Goal: Task Accomplishment & Management: Manage account settings

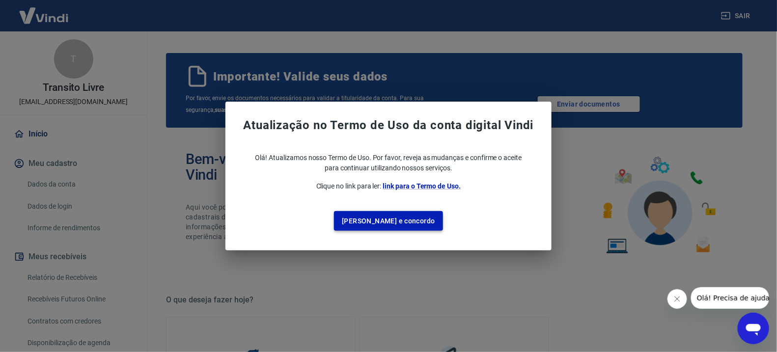
click at [380, 219] on button "[PERSON_NAME] e concordo" at bounding box center [388, 221] width 109 height 20
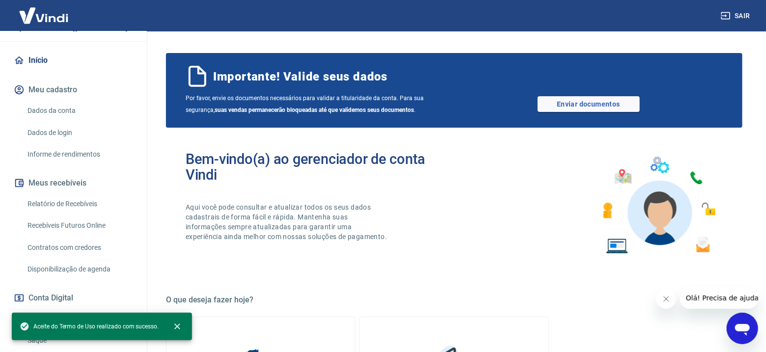
scroll to position [131, 0]
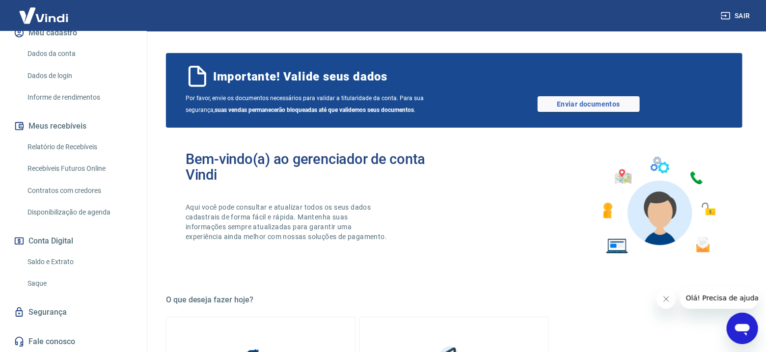
click at [59, 279] on link "Saque" at bounding box center [79, 284] width 111 height 20
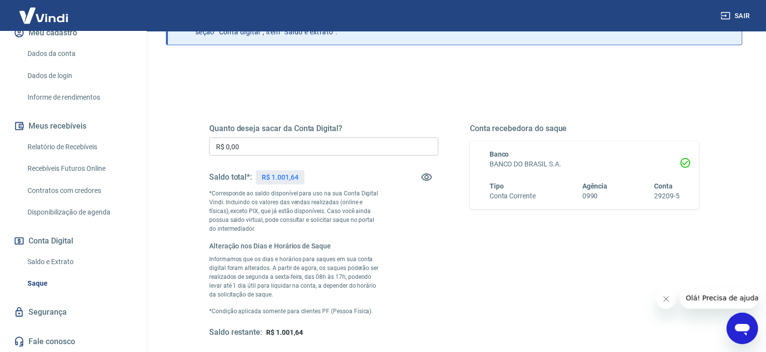
scroll to position [147, 0]
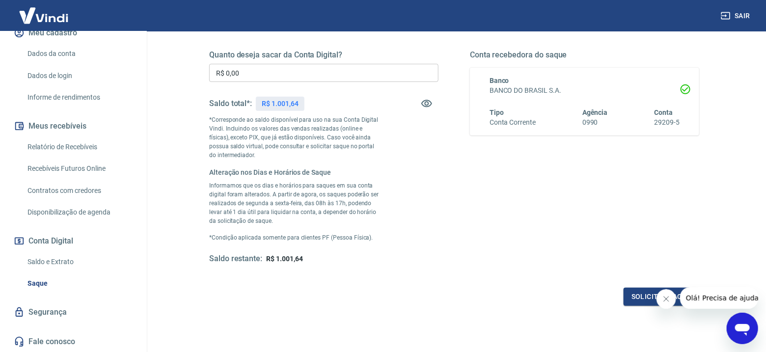
click at [260, 81] on input "R$ 0,00" at bounding box center [323, 73] width 229 height 18
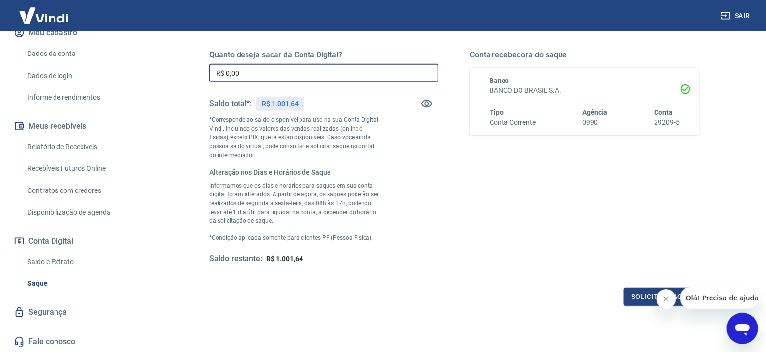
click at [263, 75] on input "R$ 0,00" at bounding box center [323, 73] width 229 height 18
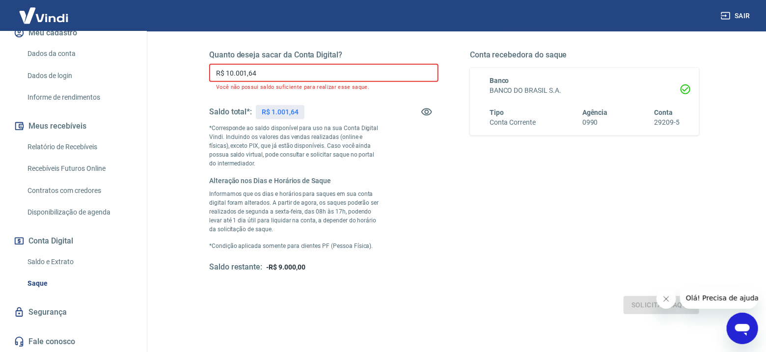
click at [237, 73] on input "R$ 10.001,64" at bounding box center [323, 73] width 229 height 18
click at [237, 71] on input "R$ 10.001,64" at bounding box center [323, 73] width 229 height 18
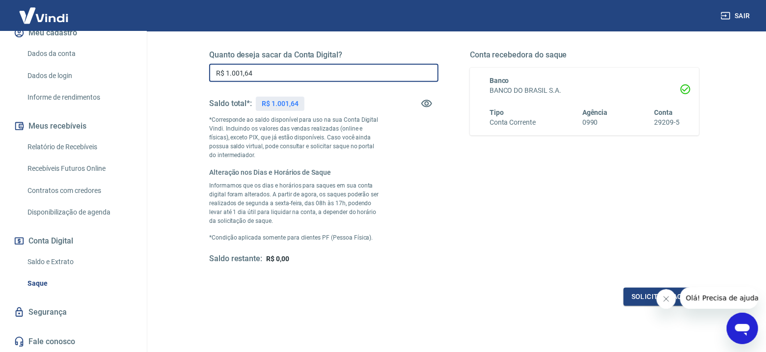
type input "R$ 1.001,64"
click at [440, 213] on div "Quanto deseja sacar da Conta Digital? R$ 1.001,64 ​ Saldo total*: R$ 1.001,64 *…" at bounding box center [454, 157] width 490 height 214
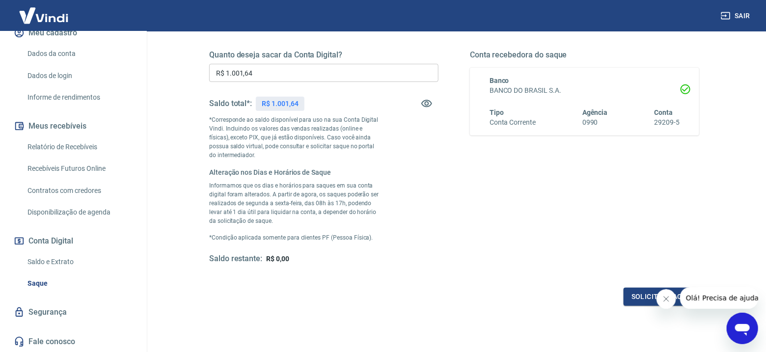
scroll to position [74, 0]
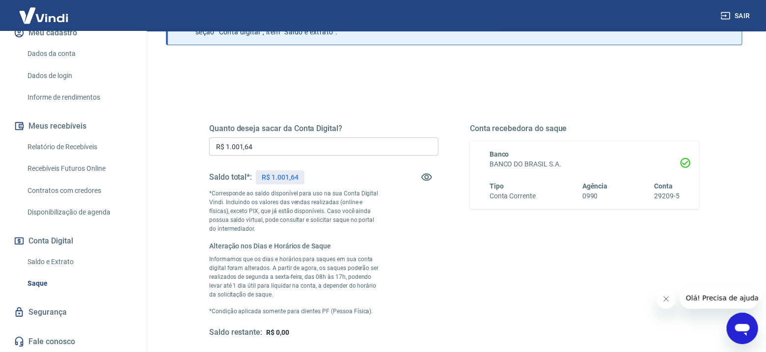
click at [551, 176] on div "Banco BANCO DO BRASIL S.A. Tipo Conta Corrente Agência 0990 Conta 29209-5" at bounding box center [579, 175] width 202 height 52
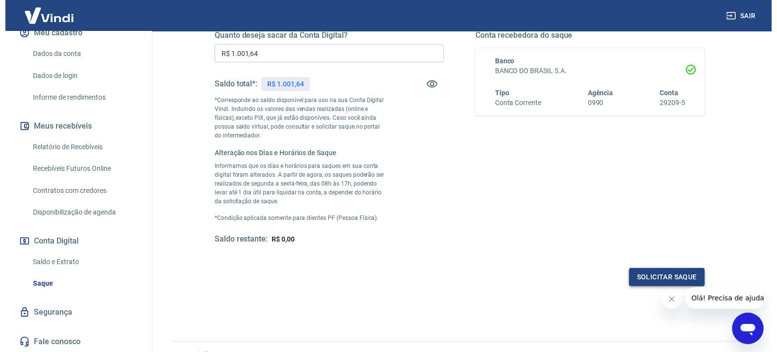
scroll to position [142, 0]
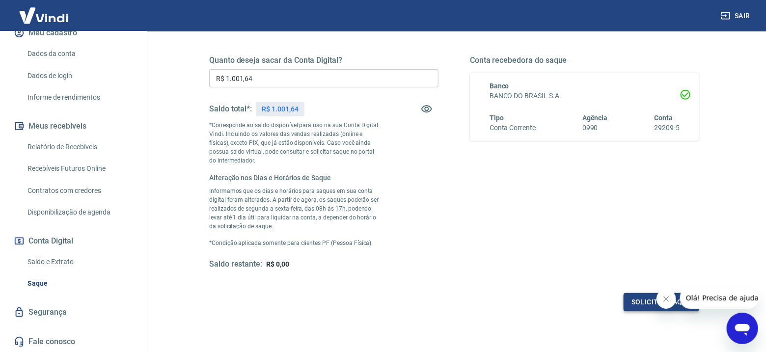
click at [635, 295] on button "Solicitar saque" at bounding box center [662, 302] width 76 height 18
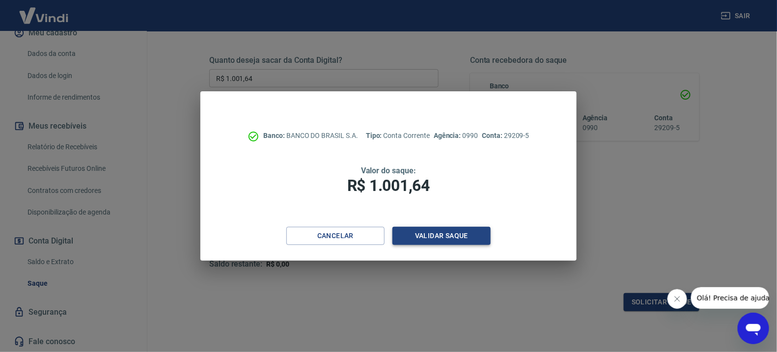
click at [435, 231] on button "Validar saque" at bounding box center [441, 236] width 98 height 18
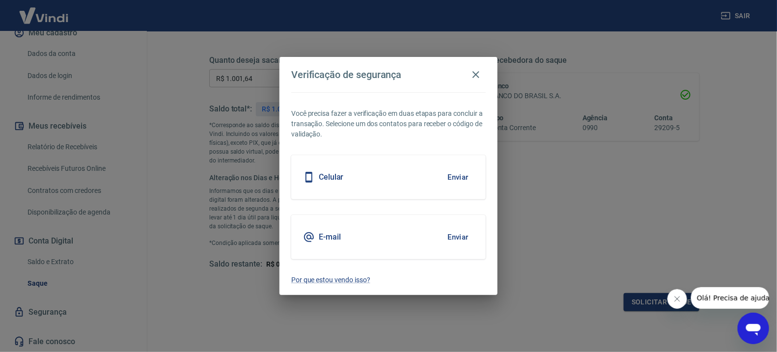
click at [456, 235] on button "Enviar" at bounding box center [458, 237] width 32 height 21
click at [397, 234] on div "E-mail Enviar" at bounding box center [388, 237] width 194 height 44
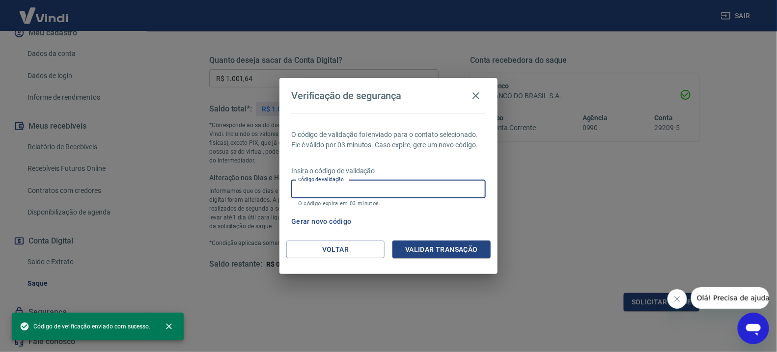
click at [420, 191] on input "Código de validação" at bounding box center [388, 189] width 194 height 18
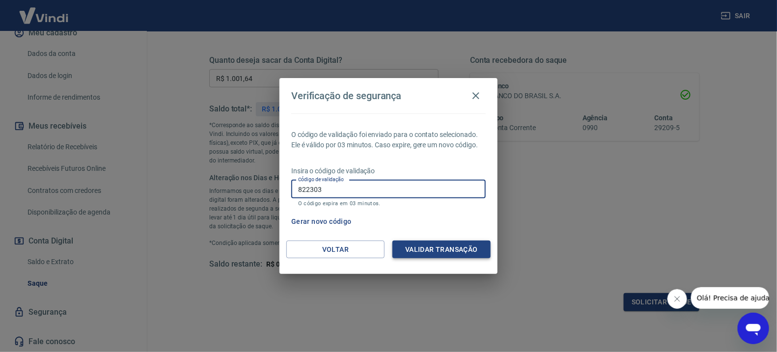
type input "822303"
click at [463, 248] on button "Validar transação" at bounding box center [441, 250] width 98 height 18
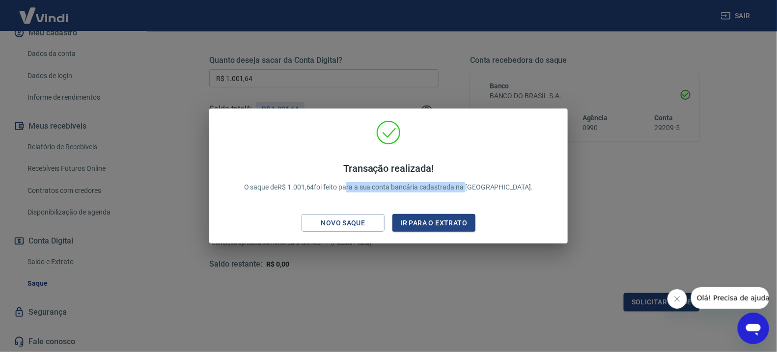
drag, startPoint x: 368, startPoint y: 188, endPoint x: 490, endPoint y: 195, distance: 122.0
click at [490, 195] on div "Transação realizada! O saque de R$ 1.001,64 foi feito para a sua conta bancária…" at bounding box center [388, 178] width 313 height 50
click at [498, 193] on div "Transação realizada! O saque de R$ 1.001,64 foi feito para a sua conta bancária…" at bounding box center [388, 178] width 313 height 50
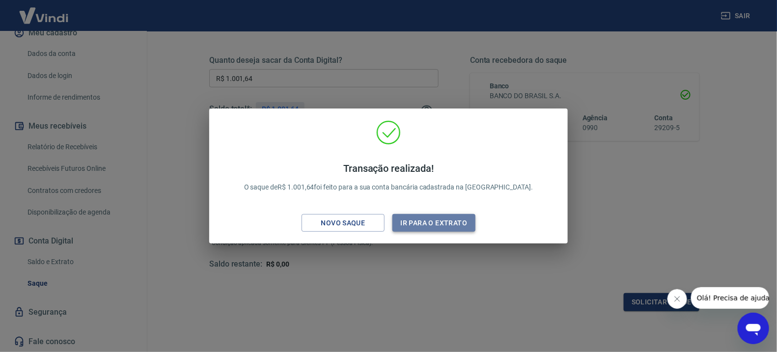
click at [436, 223] on button "Ir para o extrato" at bounding box center [433, 223] width 83 height 18
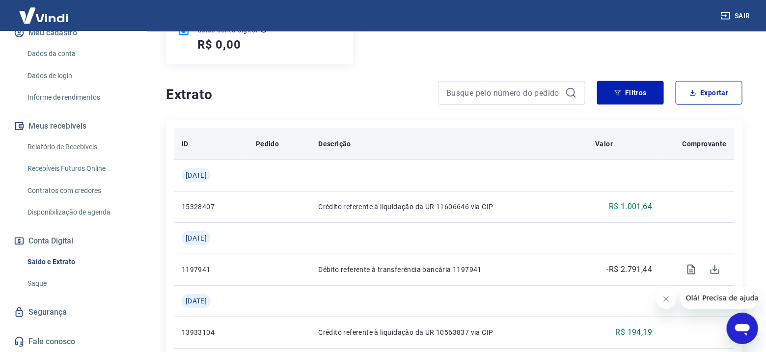
scroll to position [147, 0]
click at [710, 143] on p "Comprovante" at bounding box center [705, 143] width 44 height 10
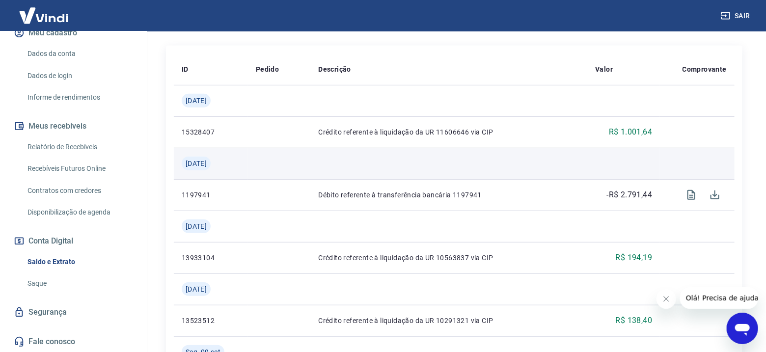
scroll to position [74, 0]
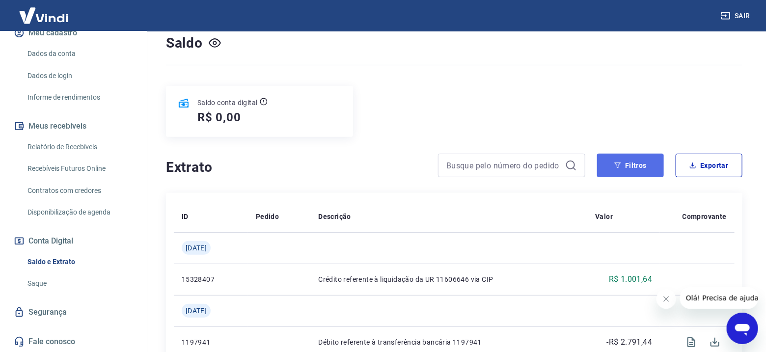
click at [639, 160] on button "Filtros" at bounding box center [630, 166] width 67 height 24
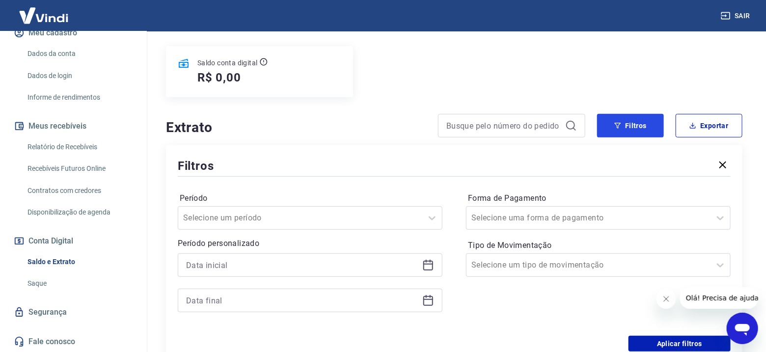
scroll to position [147, 0]
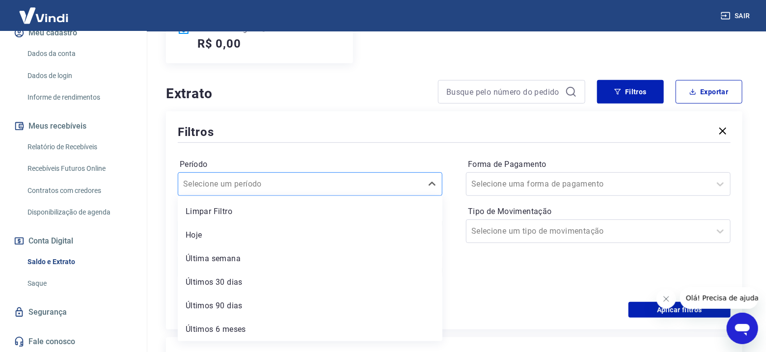
click at [334, 182] on div at bounding box center [300, 184] width 234 height 14
click at [315, 231] on div "Hoje" at bounding box center [310, 235] width 265 height 20
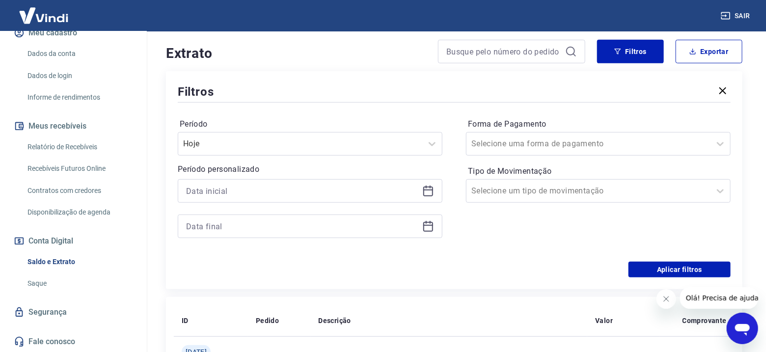
scroll to position [221, 0]
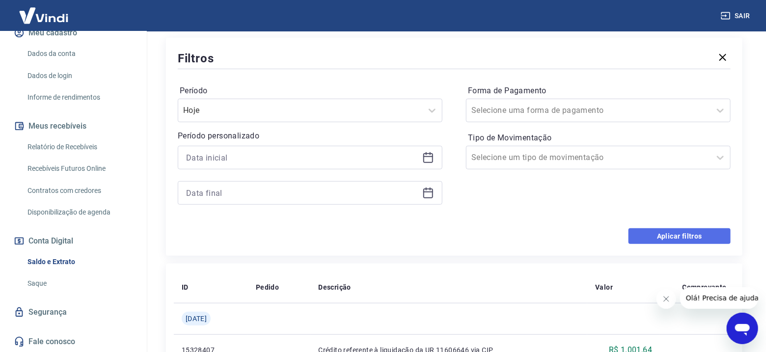
click at [655, 230] on button "Aplicar filtros" at bounding box center [680, 236] width 102 height 16
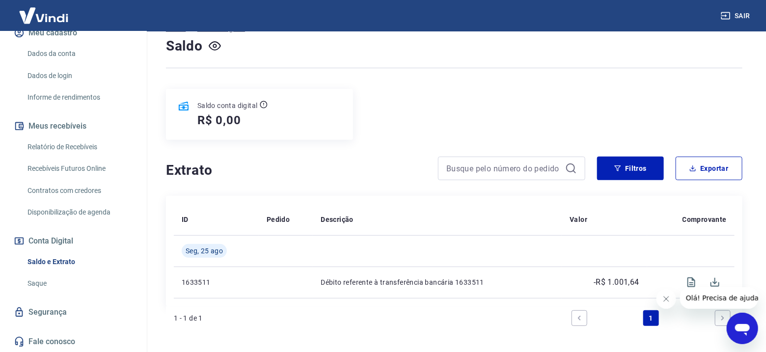
scroll to position [110, 0]
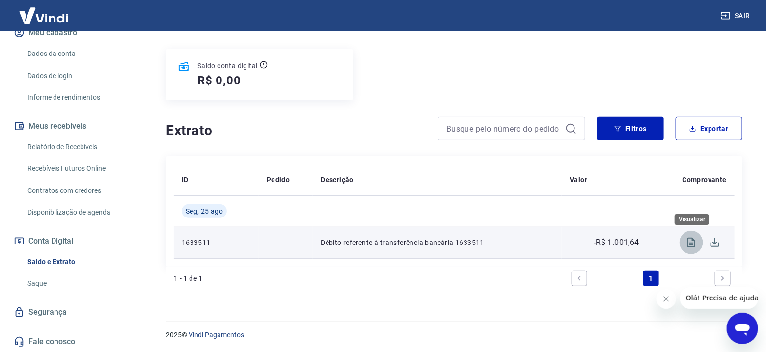
click at [687, 244] on icon "Visualizar" at bounding box center [692, 243] width 12 height 12
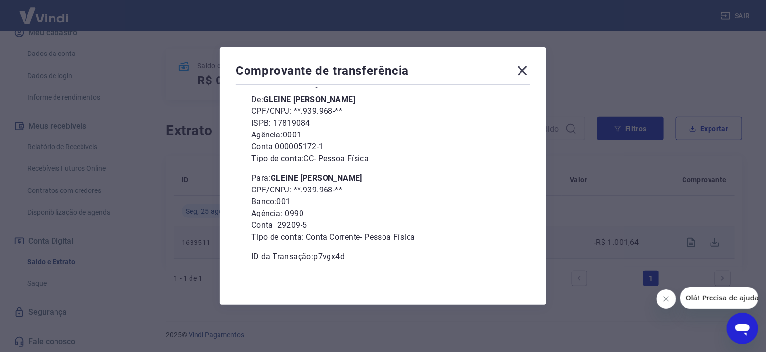
scroll to position [5, 0]
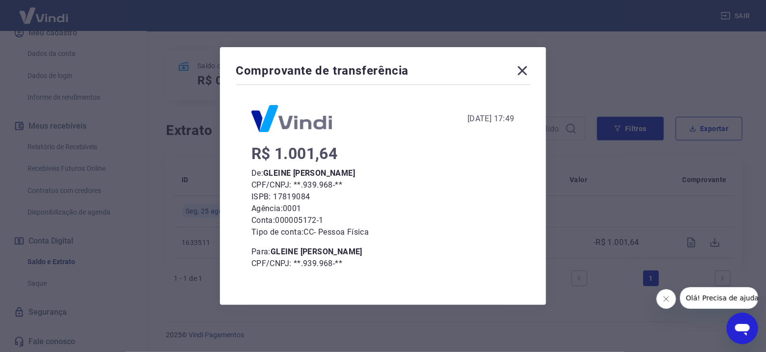
click at [523, 73] on icon at bounding box center [523, 71] width 16 height 16
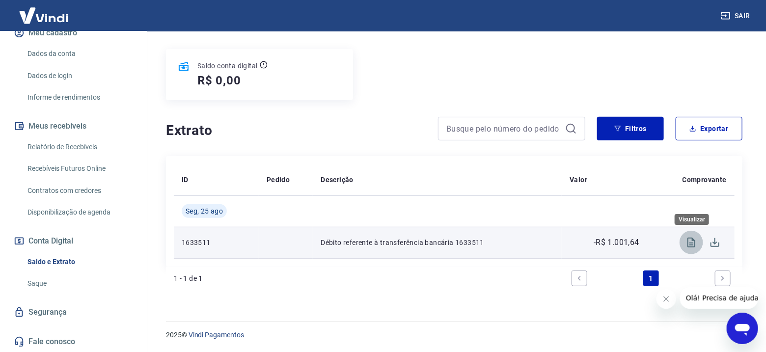
click at [693, 235] on button "Visualizar" at bounding box center [692, 243] width 24 height 24
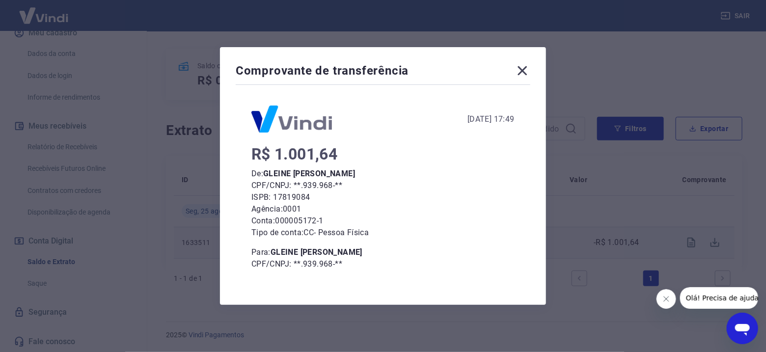
scroll to position [0, 0]
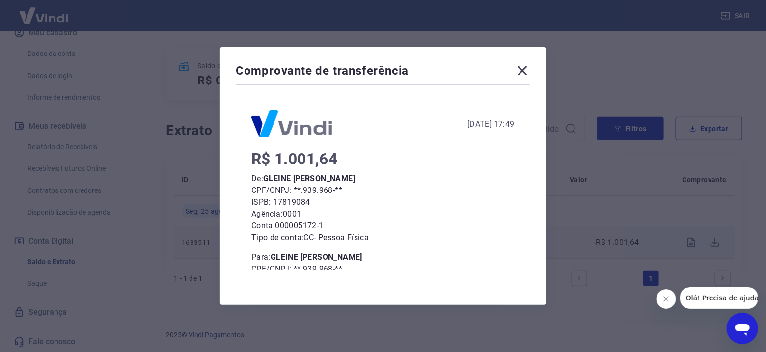
drag, startPoint x: 512, startPoint y: 121, endPoint x: 398, endPoint y: 124, distance: 114.5
click at [398, 124] on div "[DATE] 17:49 R$ 1.001,64 De: [PERSON_NAME] CPF/CNPJ: **.939.968-** ISPB: 178190…" at bounding box center [383, 178] width 295 height 183
click at [389, 125] on div "[DATE] 17:49" at bounding box center [382, 123] width 263 height 27
drag, startPoint x: 405, startPoint y: 126, endPoint x: 483, endPoint y: 124, distance: 77.6
click at [483, 124] on div "[DATE] 17:49" at bounding box center [490, 124] width 47 height 12
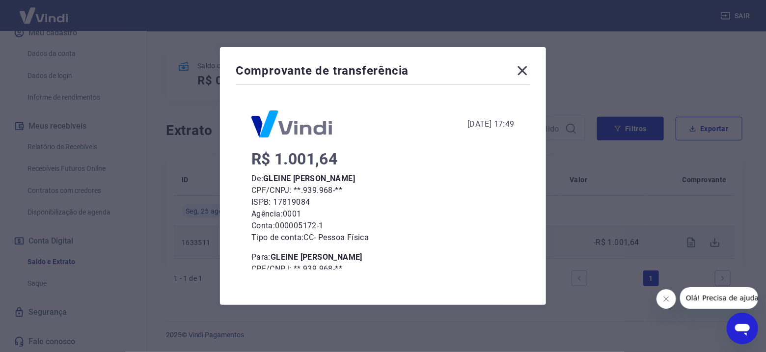
click at [493, 122] on div "[DATE] 17:49" at bounding box center [490, 124] width 47 height 12
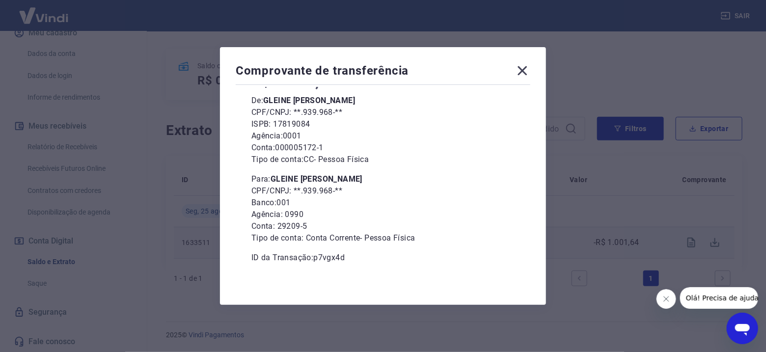
scroll to position [79, 0]
click at [531, 62] on div "Comprovante de transferência [DATE] 17:49 R$ 1.001,64 De: GLEINE [PERSON_NAME] …" at bounding box center [383, 176] width 326 height 258
click at [530, 67] on icon at bounding box center [523, 71] width 16 height 16
